Goal: Information Seeking & Learning: Learn about a topic

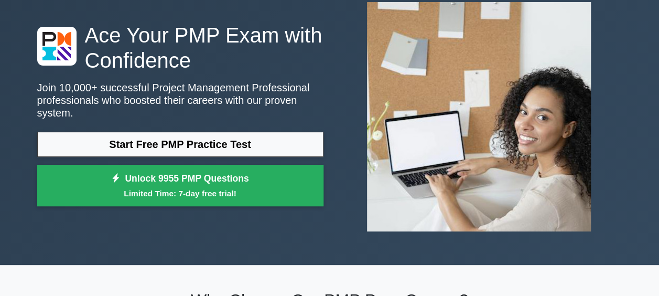
scroll to position [105, 0]
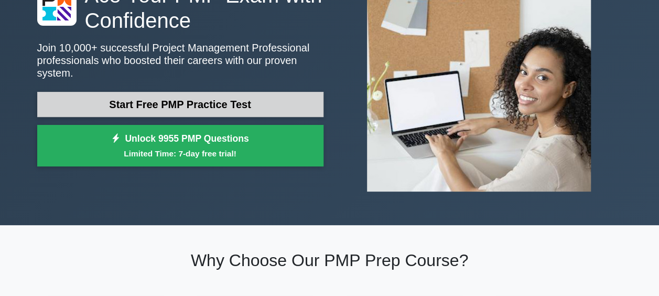
click at [260, 95] on link "Start Free PMP Practice Test" at bounding box center [180, 104] width 286 height 25
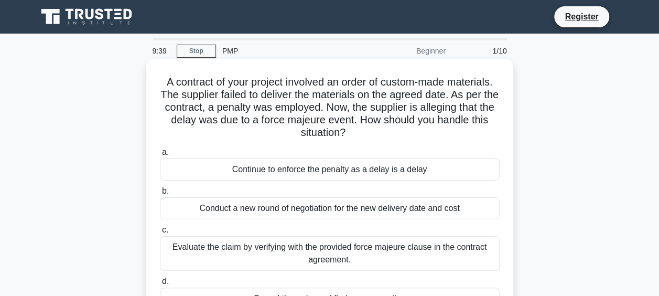
scroll to position [52, 0]
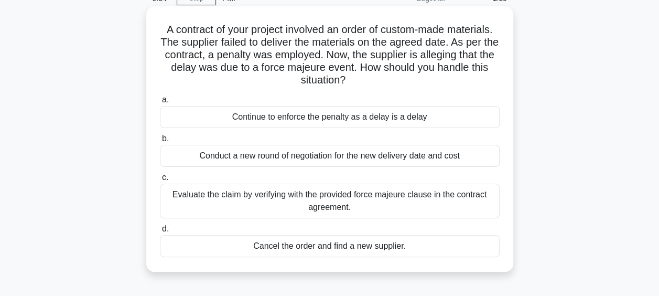
click at [430, 199] on div "Evaluate the claim by verifying with the provided force majeure clause in the c…" at bounding box center [330, 201] width 340 height 35
click at [160, 181] on input "c. Evaluate the claim by verifying with the provided force majeure clause in th…" at bounding box center [160, 177] width 0 height 7
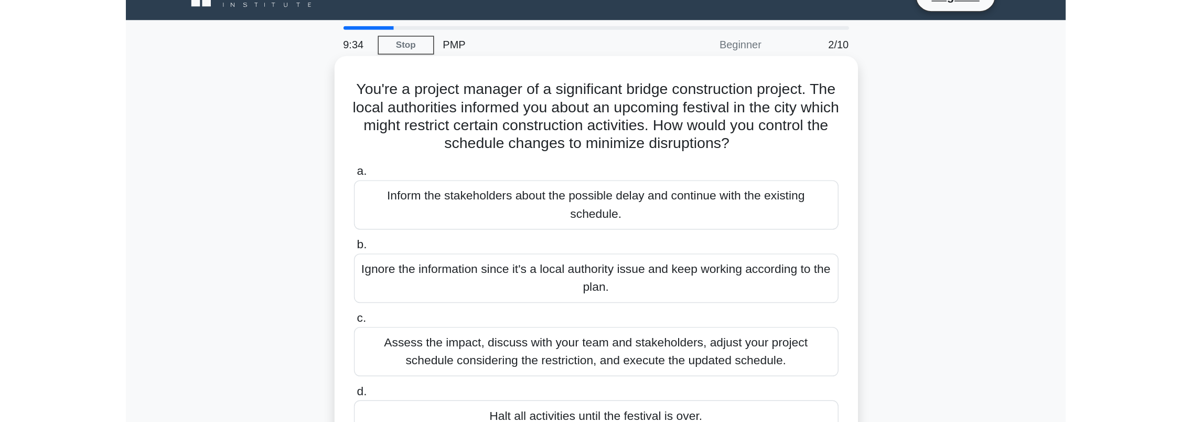
scroll to position [0, 0]
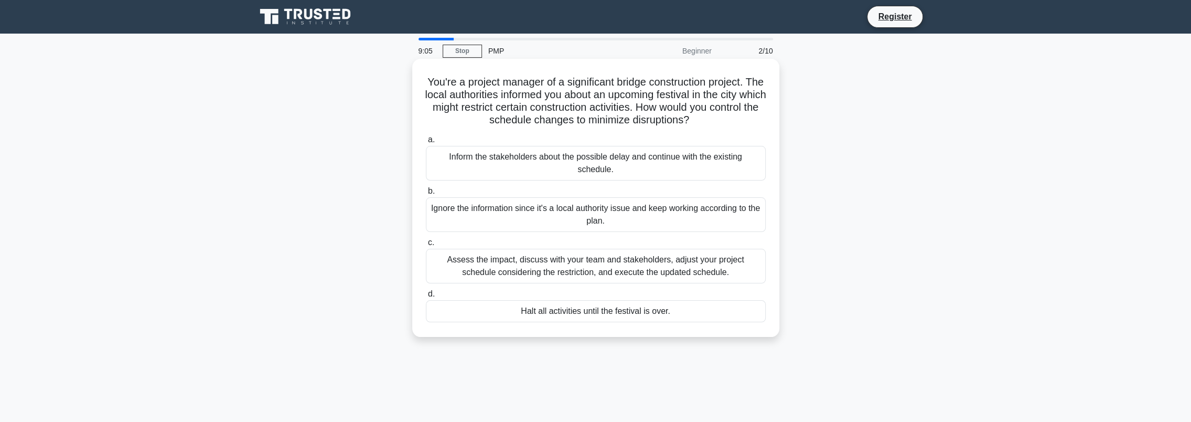
click at [659, 270] on div "Assess the impact, discuss with your team and stakeholders, adjust your project…" at bounding box center [596, 266] width 340 height 35
click at [426, 246] on input "c. Assess the impact, discuss with your team and stakeholders, adjust your proj…" at bounding box center [426, 242] width 0 height 7
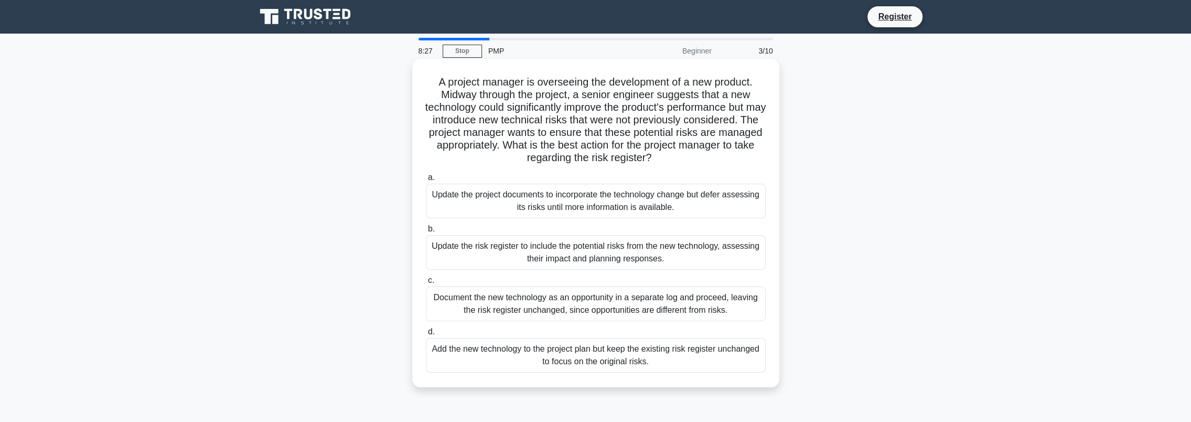
scroll to position [105, 0]
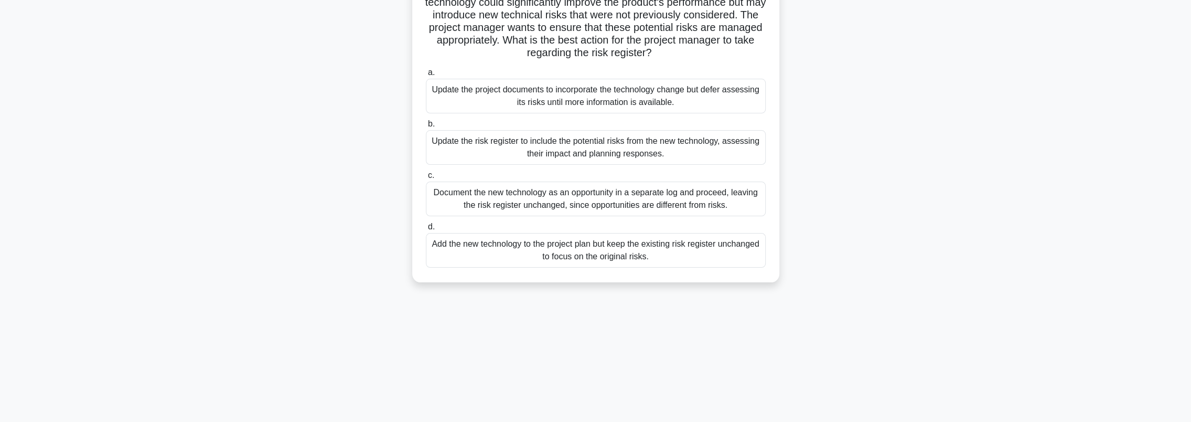
click at [659, 146] on div "Update the risk register to include the potential risks from the new technology…" at bounding box center [596, 147] width 340 height 35
click at [426, 127] on input "b. Update the risk register to include the potential risks from the new technol…" at bounding box center [426, 124] width 0 height 7
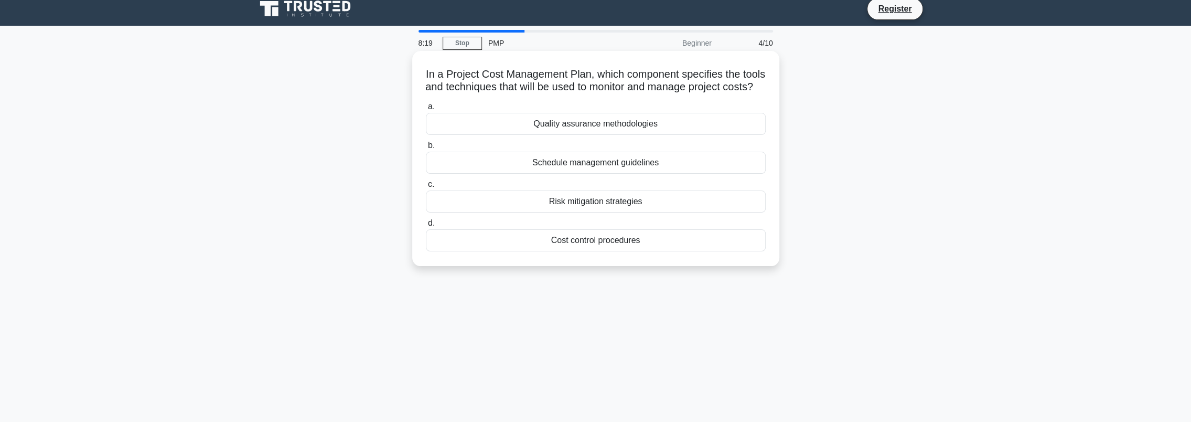
scroll to position [0, 0]
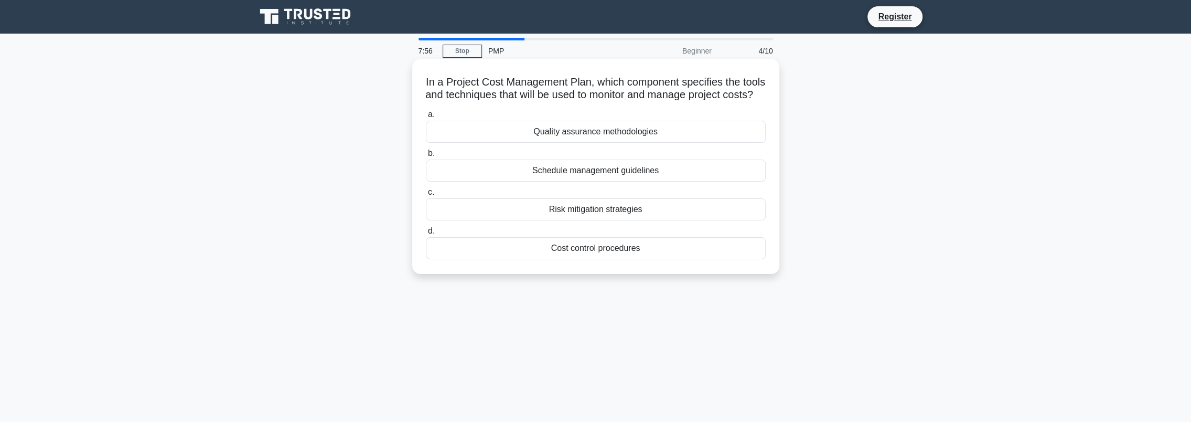
click at [627, 259] on div "Cost control procedures" at bounding box center [596, 248] width 340 height 22
click at [426, 235] on input "d. Cost control procedures" at bounding box center [426, 231] width 0 height 7
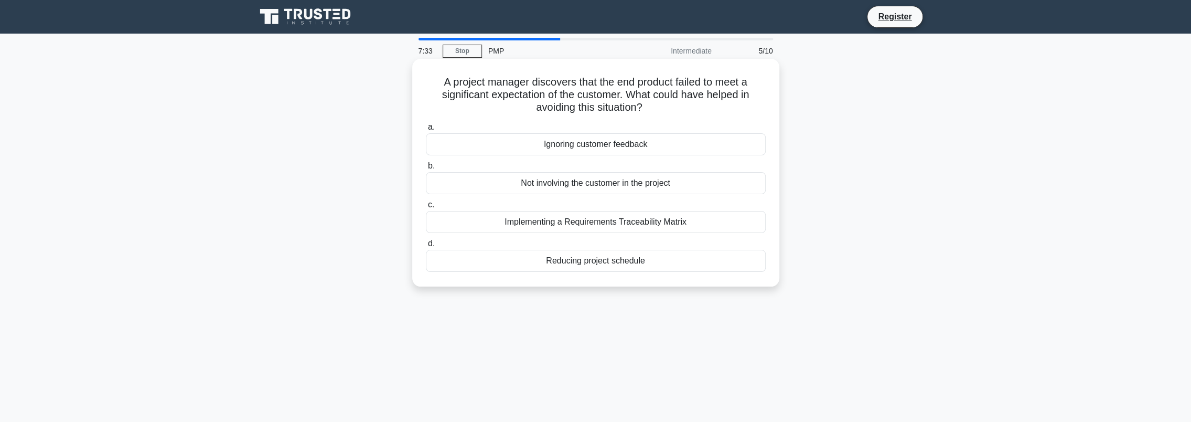
click at [641, 219] on div "Implementing a Requirements Traceability Matrix" at bounding box center [596, 222] width 340 height 22
click at [426, 208] on input "c. Implementing a Requirements Traceability Matrix" at bounding box center [426, 204] width 0 height 7
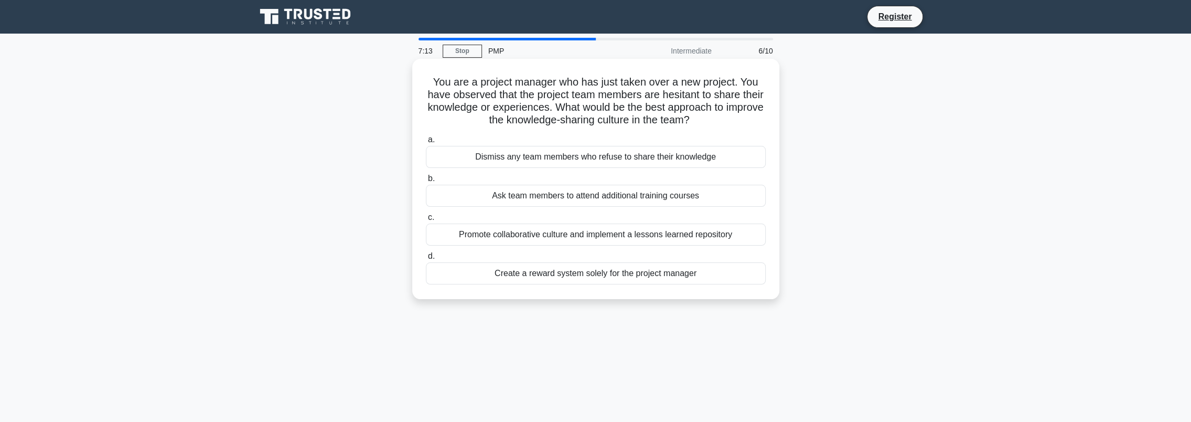
click at [659, 236] on div "Promote collaborative culture and implement a lessons learned repository" at bounding box center [596, 234] width 340 height 22
click at [426, 221] on input "c. Promote collaborative culture and implement a lessons learned repository" at bounding box center [426, 217] width 0 height 7
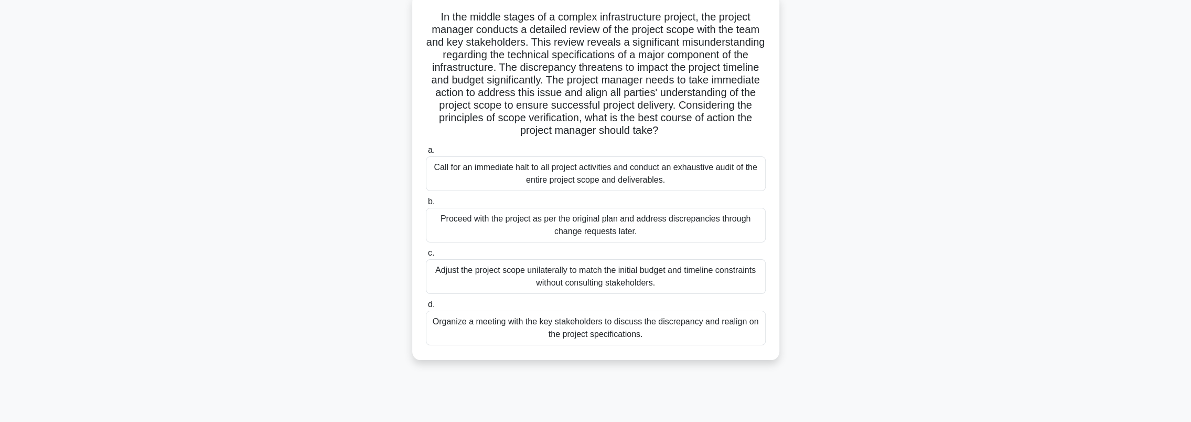
scroll to position [105, 0]
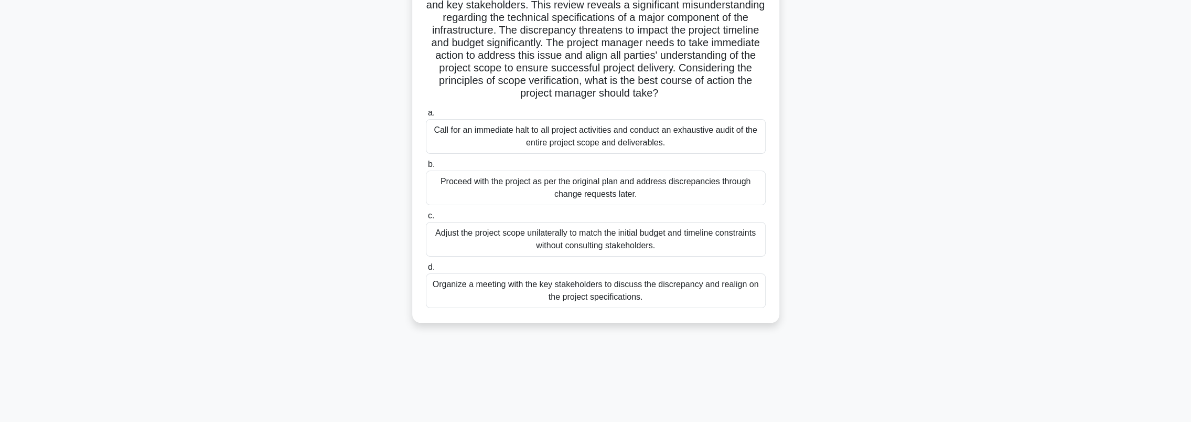
click at [632, 292] on div "Organize a meeting with the key stakeholders to discuss the discrepancy and rea…" at bounding box center [596, 290] width 340 height 35
click at [426, 271] on input "d. Organize a meeting with the key stakeholders to discuss the discrepancy and …" at bounding box center [426, 267] width 0 height 7
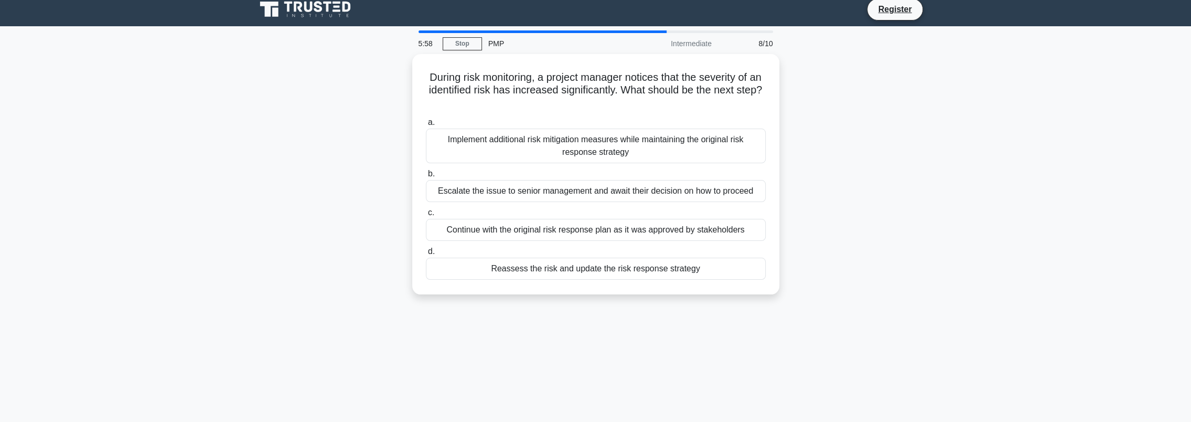
scroll to position [0, 0]
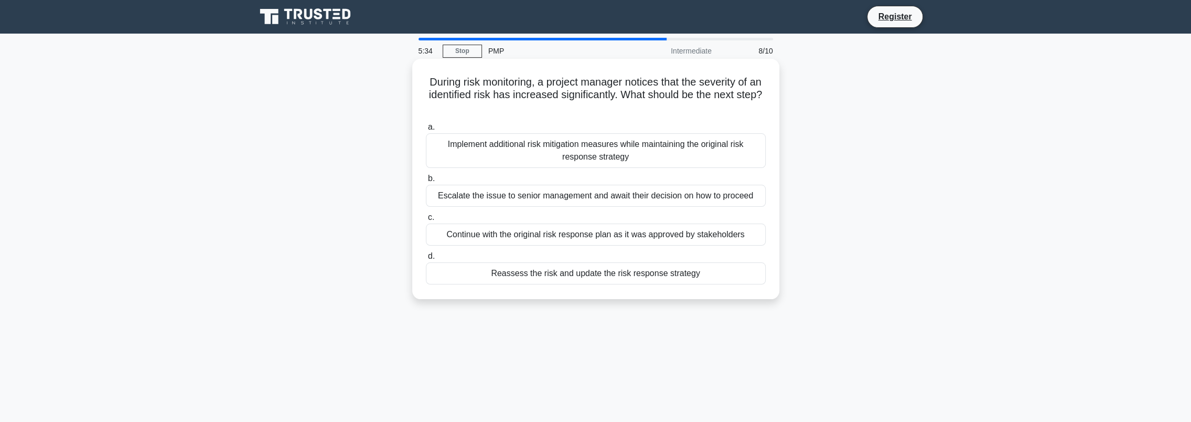
click at [659, 271] on div "Reassess the risk and update the risk response strategy" at bounding box center [596, 273] width 340 height 22
click at [426, 260] on input "d. Reassess the risk and update the risk response strategy" at bounding box center [426, 256] width 0 height 7
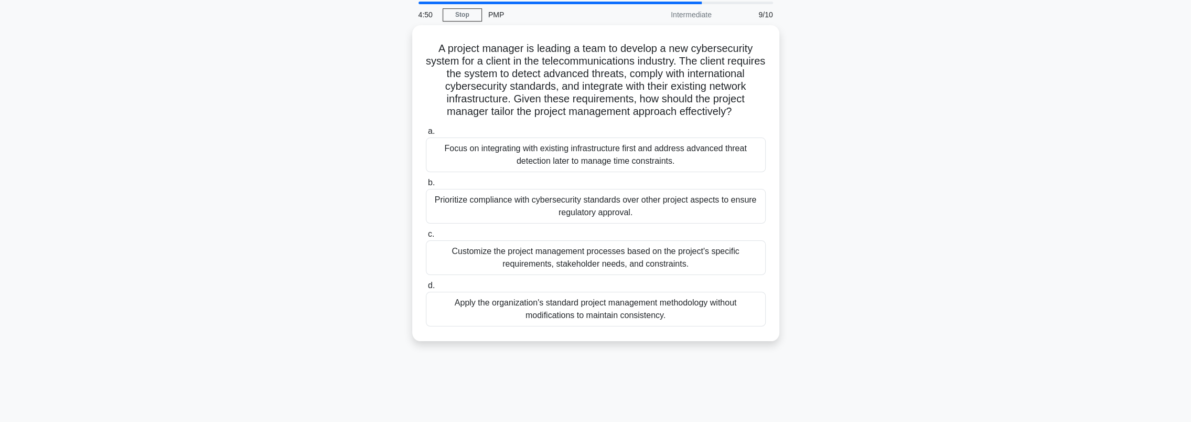
scroll to position [52, 0]
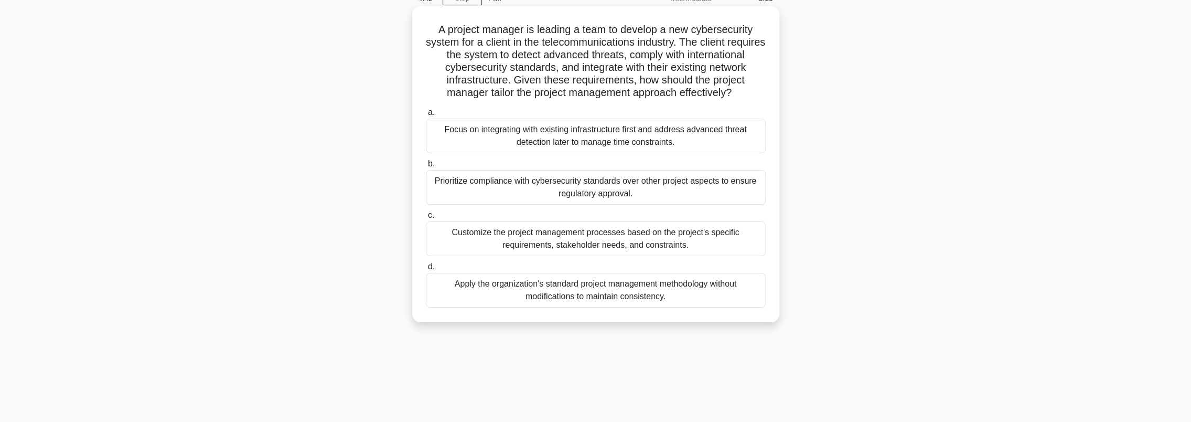
click at [659, 250] on div "Customize the project management processes based on the project's specific requ…" at bounding box center [596, 238] width 340 height 35
click at [426, 219] on input "c. Customize the project management processes based on the project's specific r…" at bounding box center [426, 215] width 0 height 7
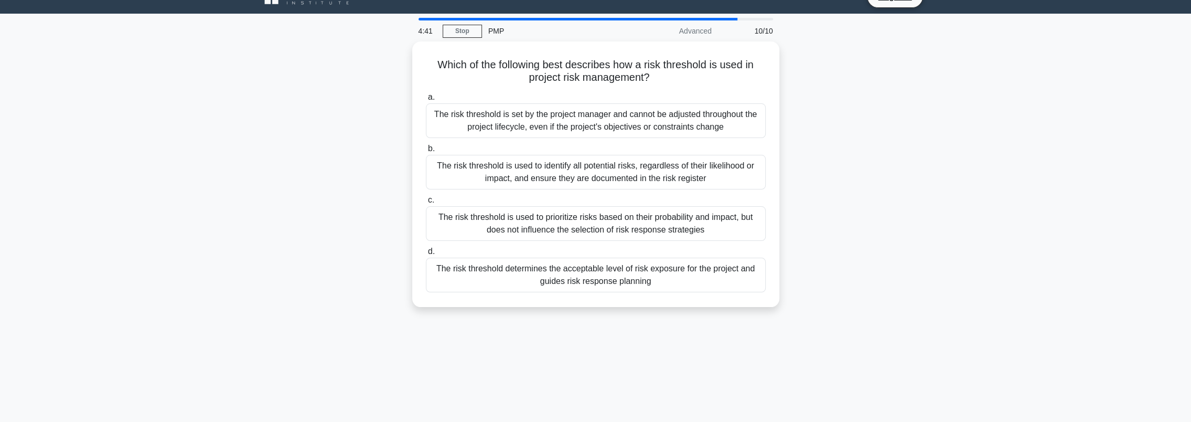
scroll to position [0, 0]
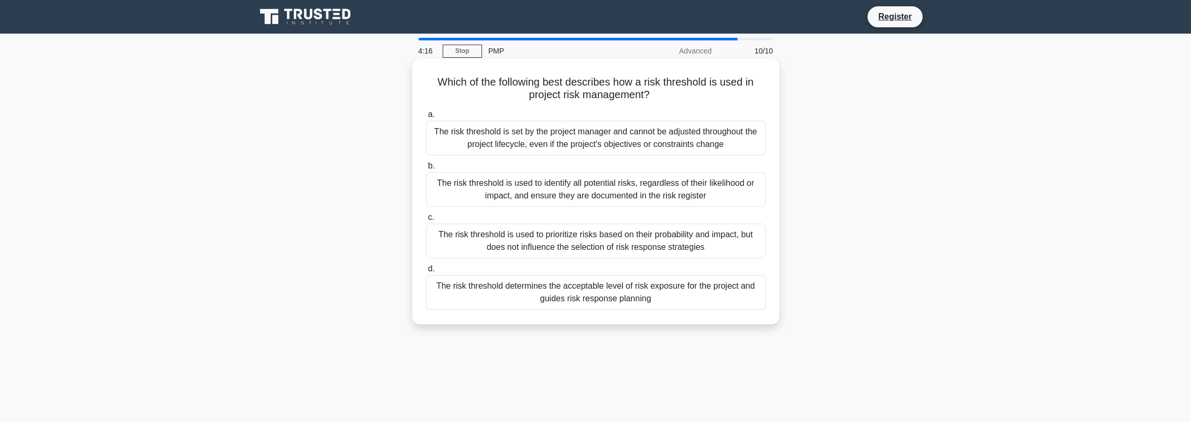
click at [659, 295] on div "The risk threshold determines the acceptable level of risk exposure for the pro…" at bounding box center [596, 292] width 340 height 35
click at [426, 272] on input "d. The risk threshold determines the acceptable level of risk exposure for the …" at bounding box center [426, 268] width 0 height 7
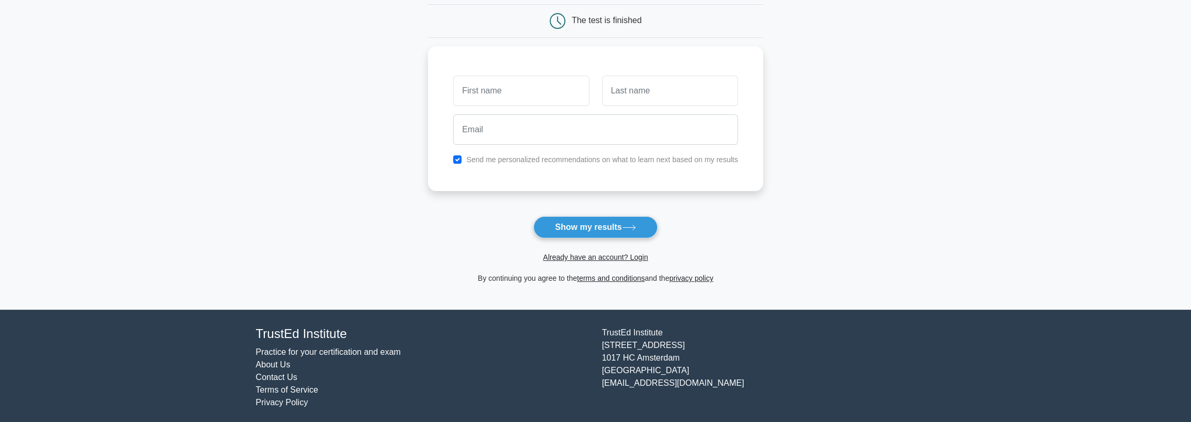
scroll to position [104, 0]
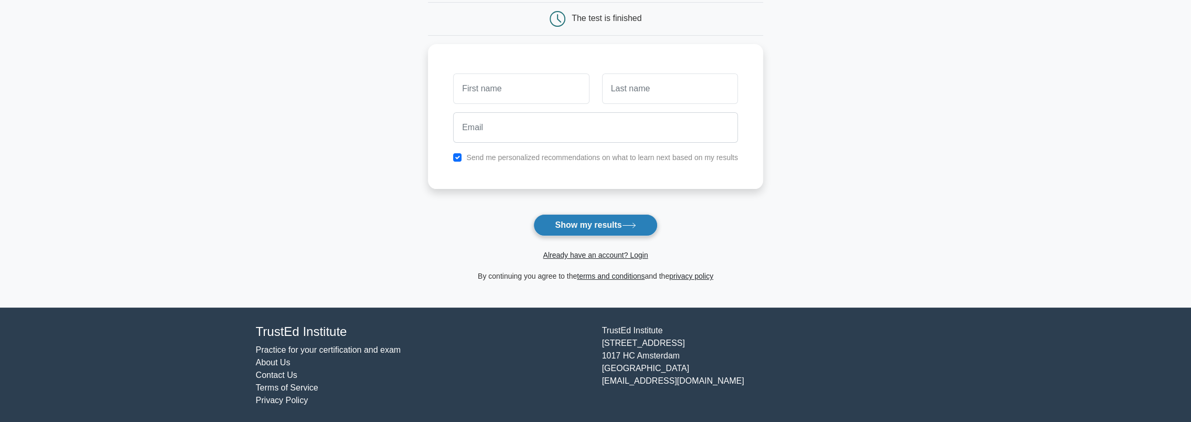
click at [575, 219] on button "Show my results" at bounding box center [596, 225] width 124 height 22
